Goal: Task Accomplishment & Management: Manage account settings

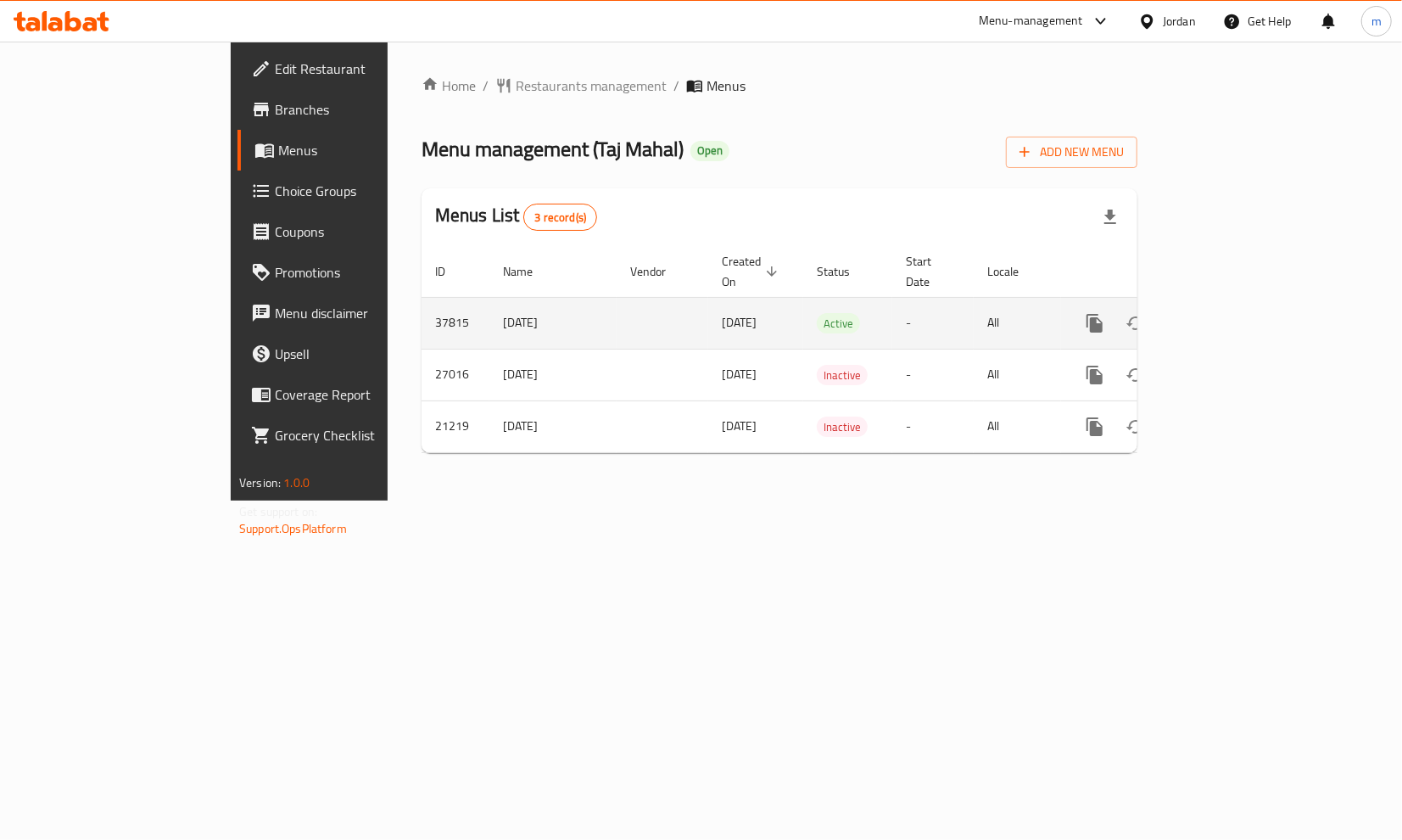
click at [1227, 313] on icon "enhanced table" at bounding box center [1217, 323] width 20 height 20
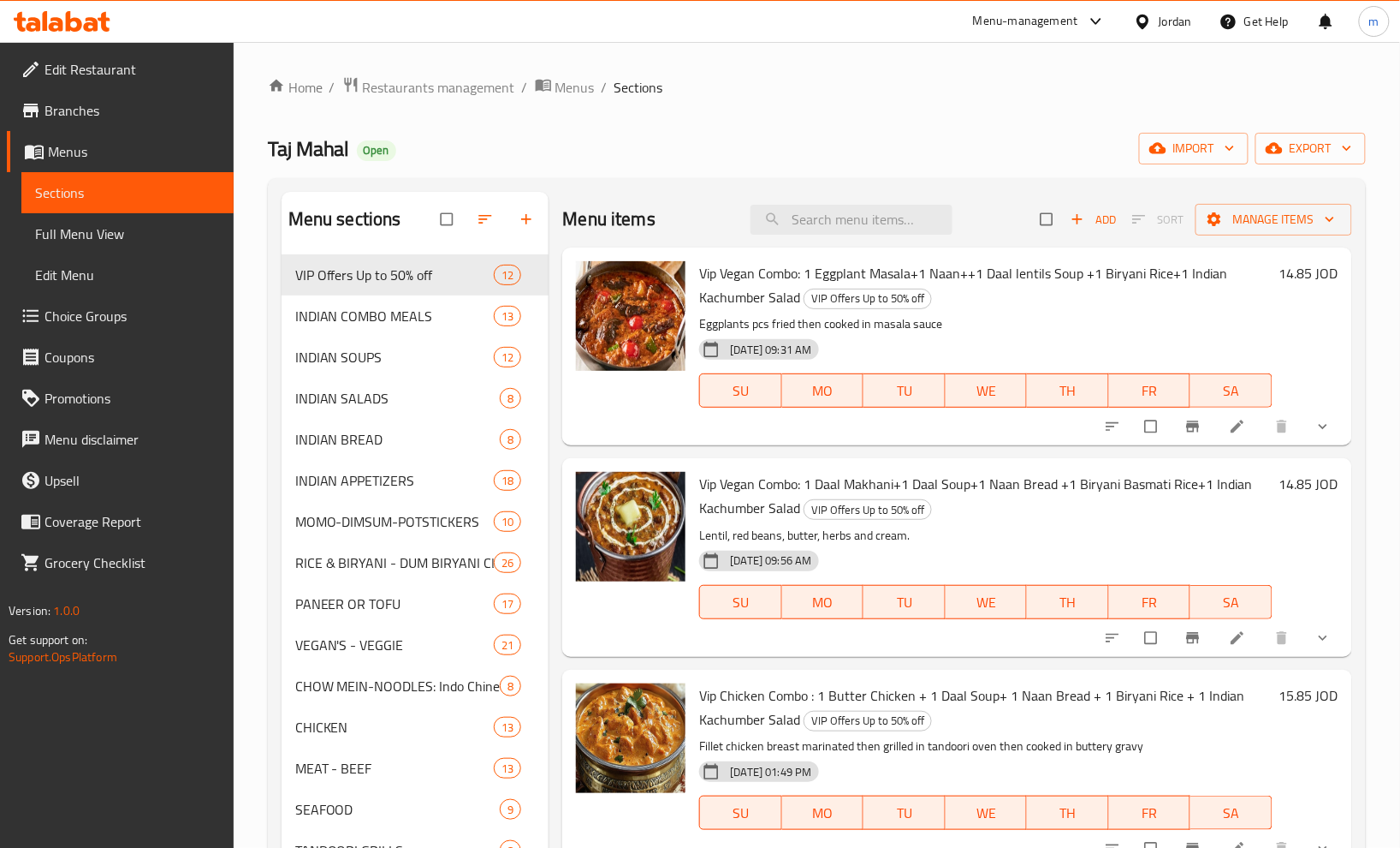
click at [134, 311] on span "Choice Groups" at bounding box center [132, 316] width 175 height 21
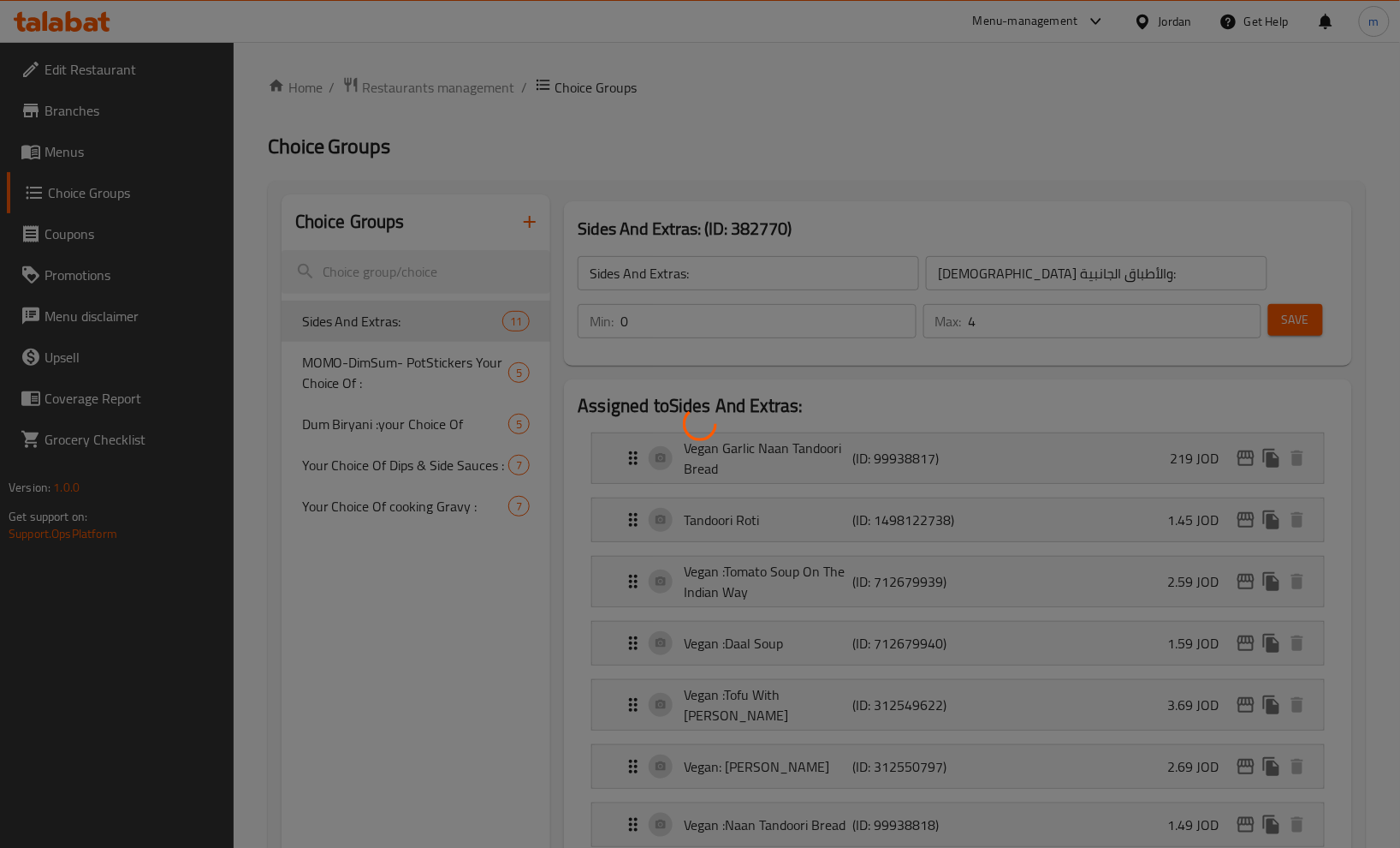
click at [767, 120] on div at bounding box center [700, 424] width 1400 height 848
click at [767, 119] on div at bounding box center [700, 424] width 1400 height 848
click at [768, 108] on div at bounding box center [700, 424] width 1400 height 848
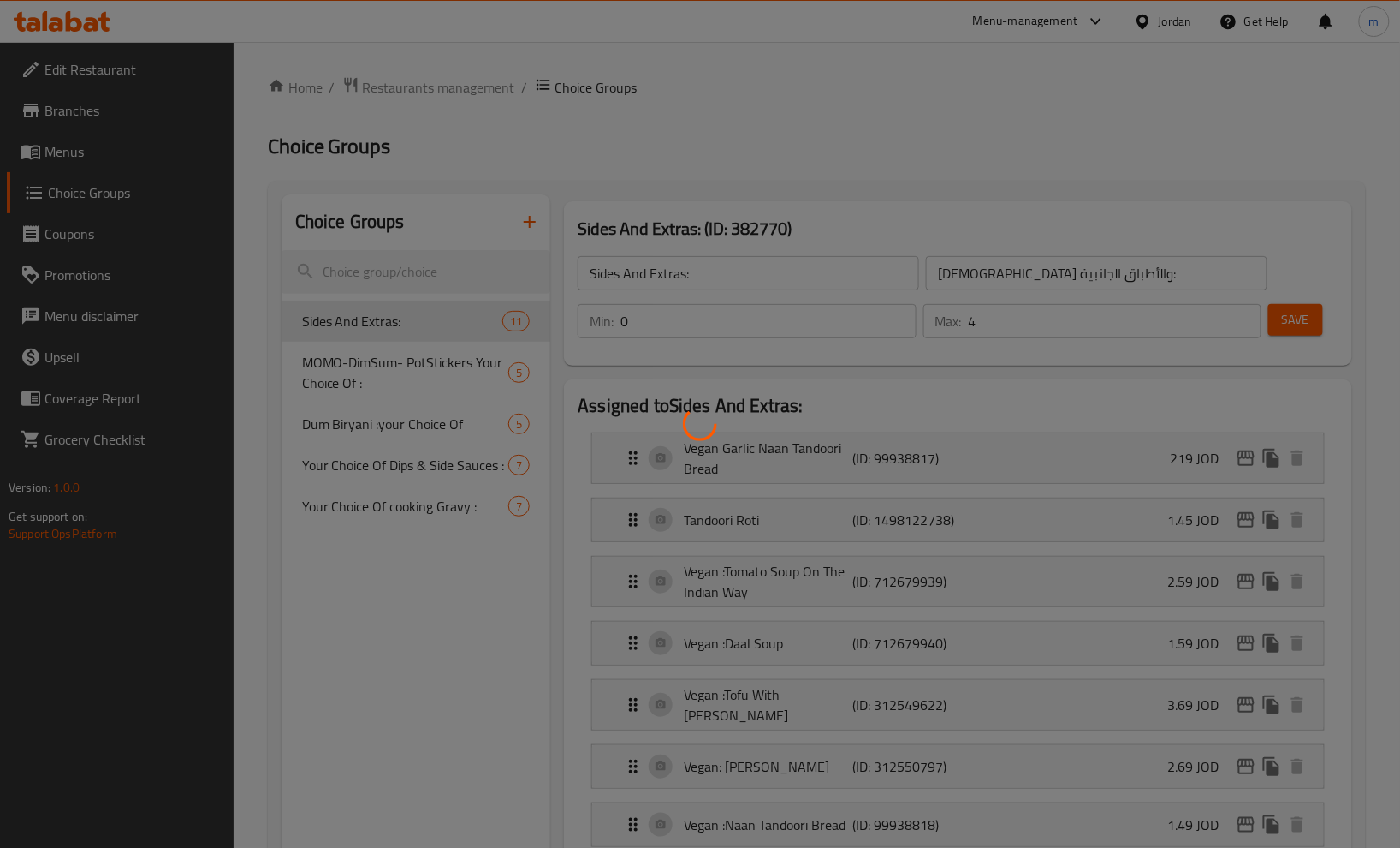
click at [768, 108] on div at bounding box center [700, 424] width 1400 height 848
drag, startPoint x: 768, startPoint y: 108, endPoint x: 769, endPoint y: 123, distance: 15.0
click at [769, 120] on div at bounding box center [700, 424] width 1400 height 848
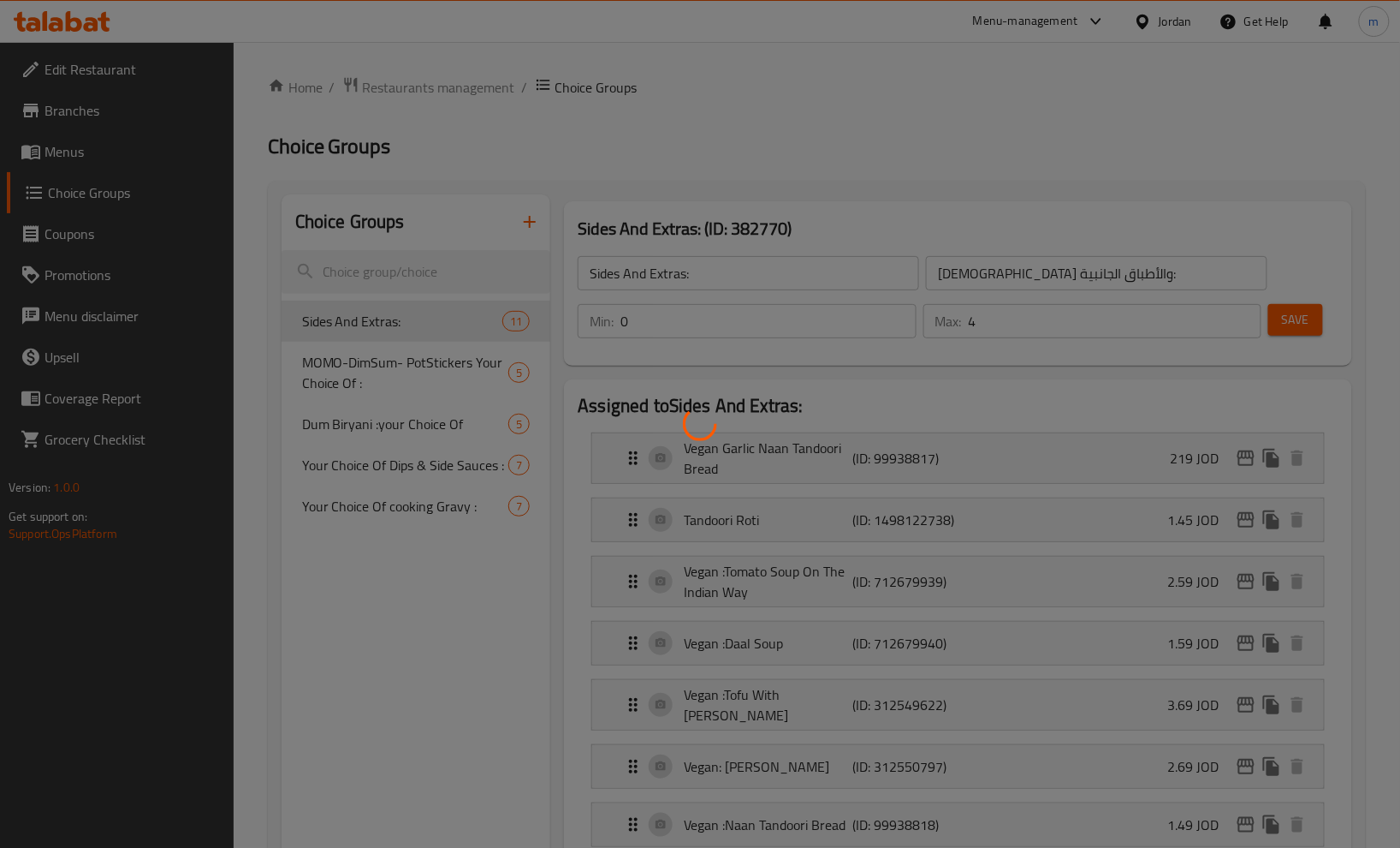
click at [769, 123] on div at bounding box center [700, 424] width 1400 height 848
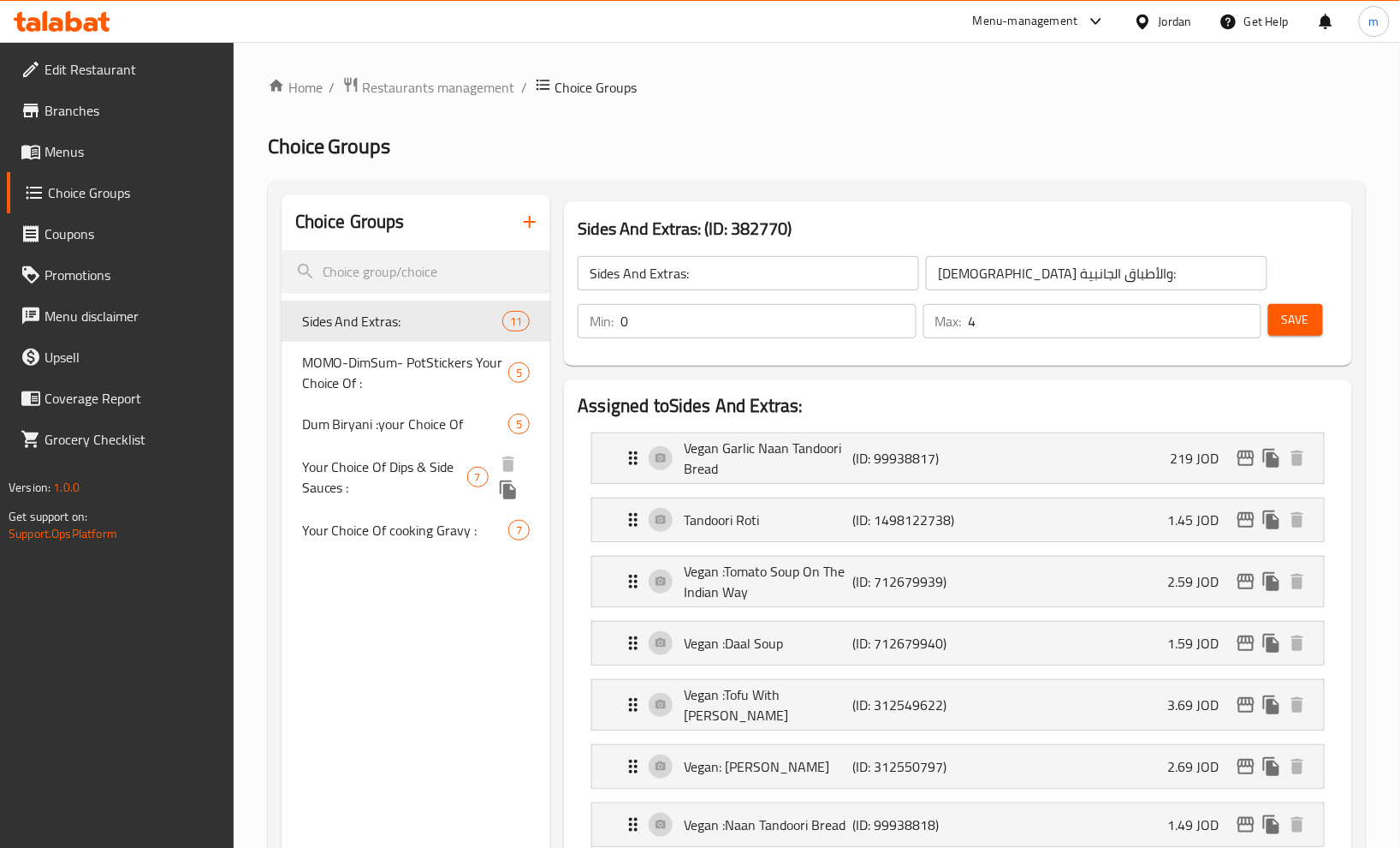
click at [454, 473] on span "Your Choice Of Dips & Side Sauces :" at bounding box center [385, 477] width 165 height 41
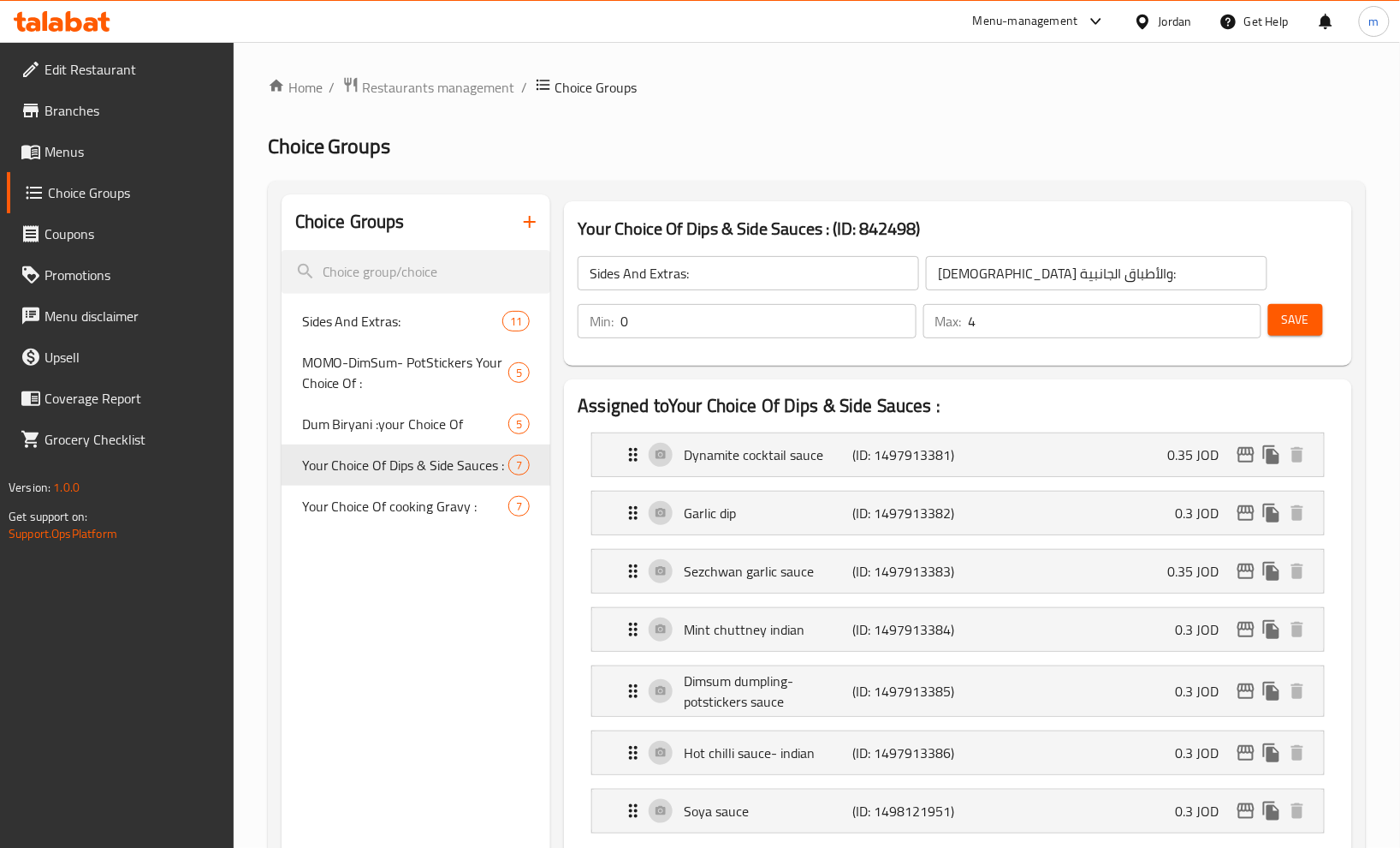
type input "Your Choice Of Dips & Side Sauces :"
type input "اختيارك من الصوصات الجانبية والديب :"
type input "6"
click at [798, 143] on h2 "Choice Groups" at bounding box center [817, 146] width 1099 height 27
click at [698, 124] on div "Home / Restaurants management / Choice Groups Choice Groups Choice Groups Sides…" at bounding box center [817, 858] width 1099 height 1564
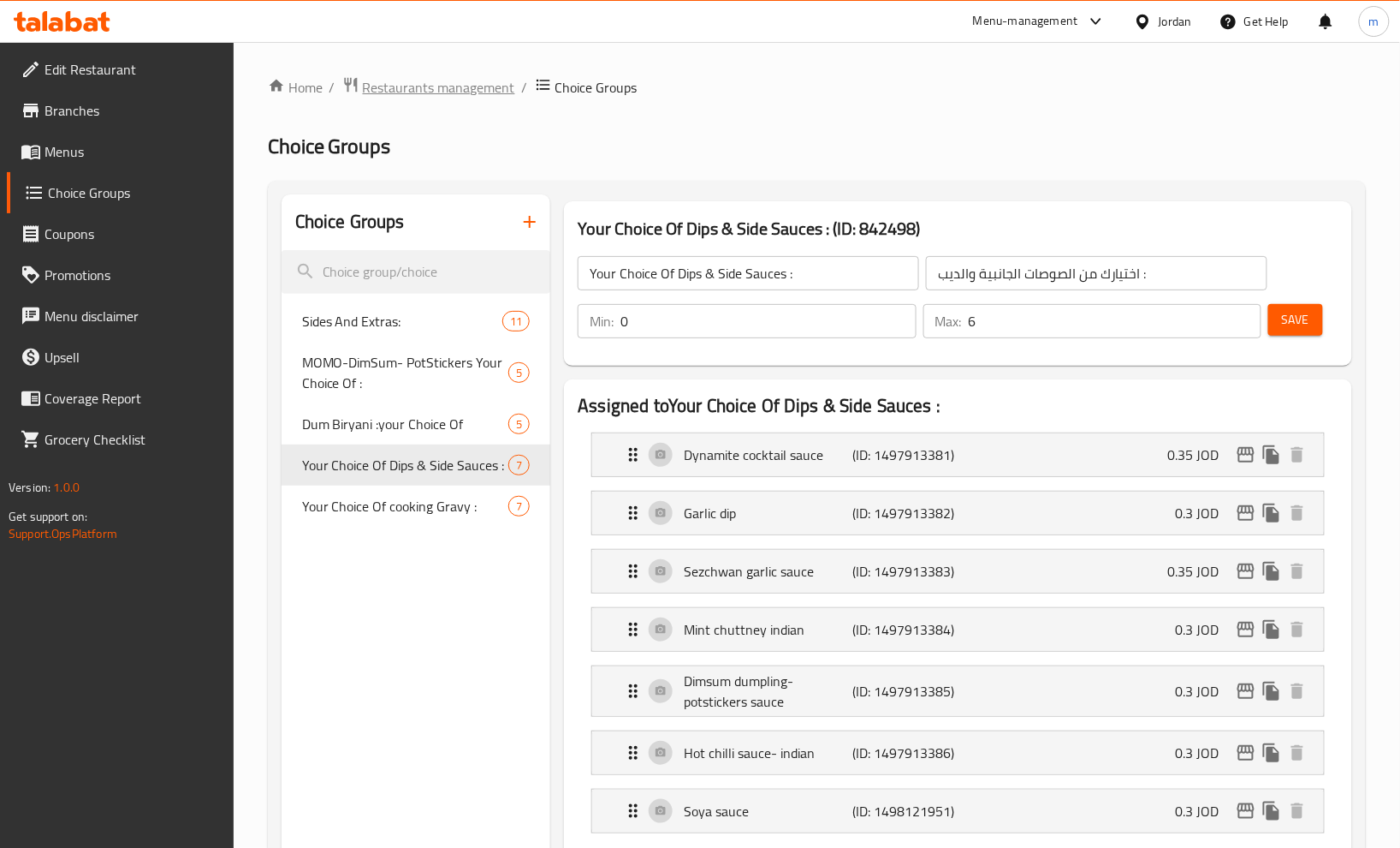
click at [439, 82] on span "Restaurants management" at bounding box center [439, 88] width 152 height 21
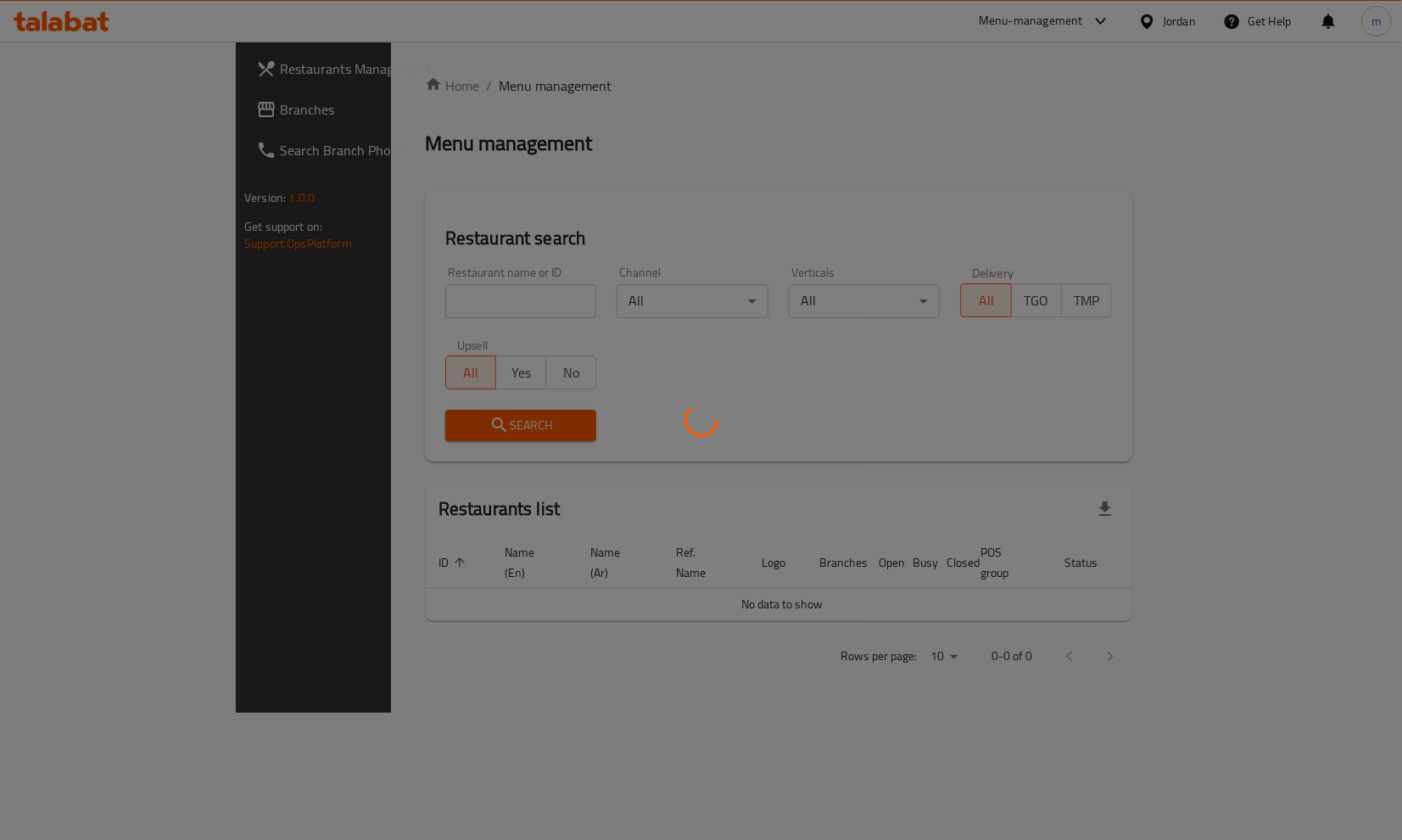
click at [96, 111] on div at bounding box center [701, 420] width 1402 height 840
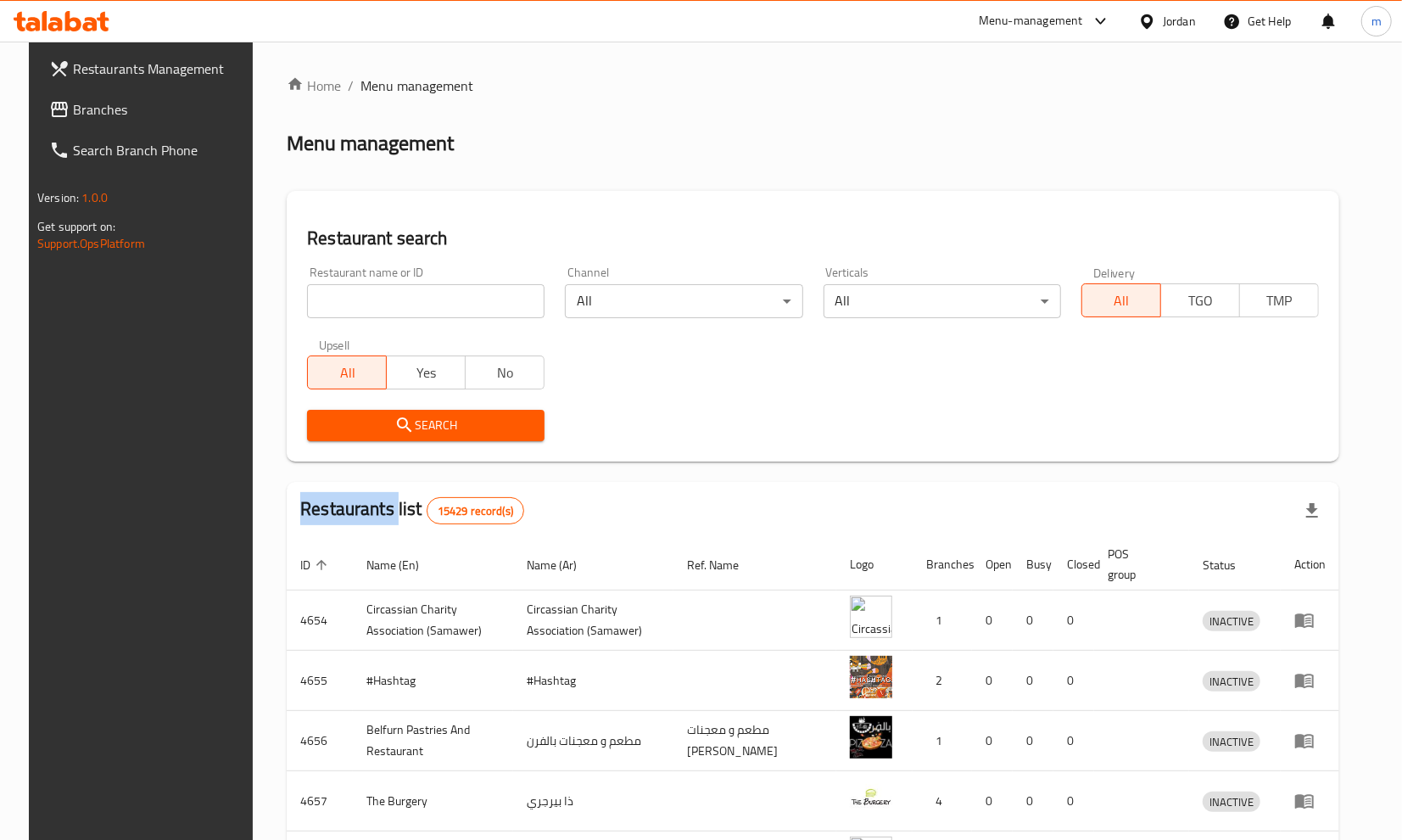
click at [96, 111] on div at bounding box center [701, 420] width 1402 height 840
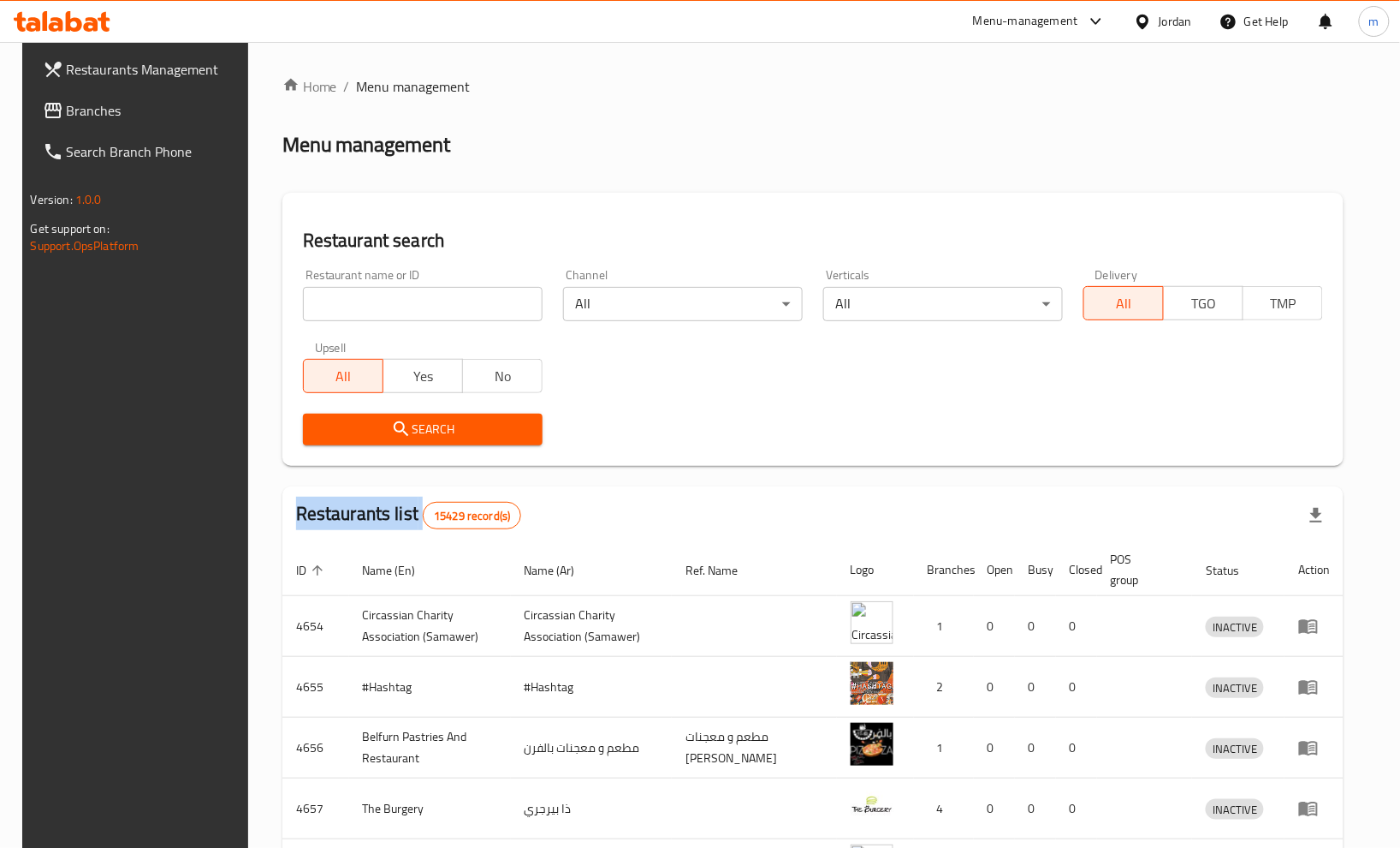
click at [97, 112] on div "Restaurants Management Branches Search Branch Phone Version: 1.0.0 Get support …" at bounding box center [700, 656] width 1356 height 1227
click at [115, 126] on link "Branches" at bounding box center [143, 111] width 227 height 41
